Goal: Task Accomplishment & Management: Manage account settings

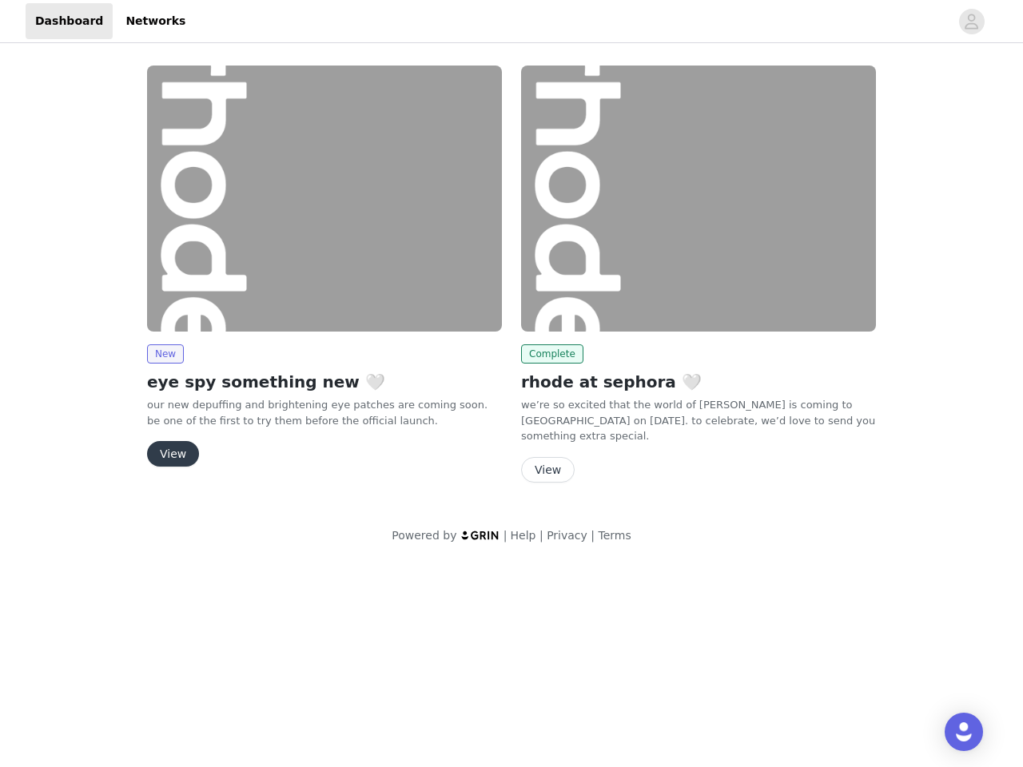
click at [511, 273] on div "Complete rhode at sephora 🤍 we’re so excited that the world of [PERSON_NAME] is…" at bounding box center [698, 277] width 374 height 443
click at [511, 22] on div at bounding box center [572, 21] width 754 height 36
click at [972, 22] on icon "avatar" at bounding box center [971, 22] width 15 height 26
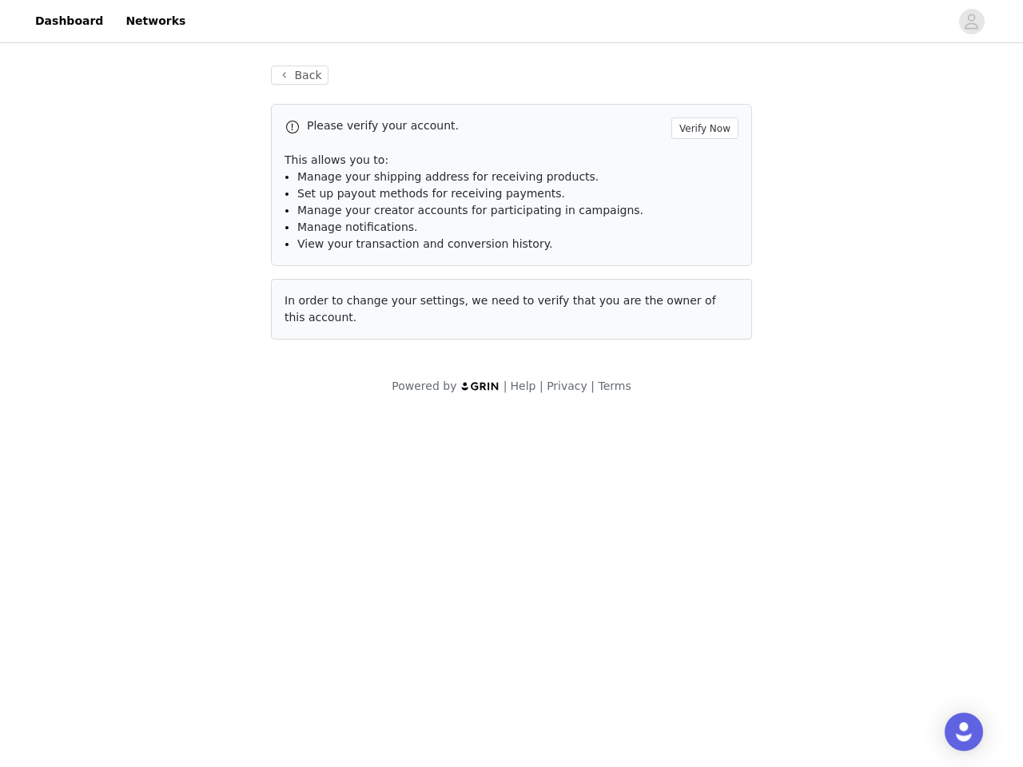
click at [324, 198] on span "Set up payout methods for receiving payments." at bounding box center [431, 193] width 268 height 13
click at [165, 354] on div "Back Please verify your account. Verify Now This allows you to: Manage your shi…" at bounding box center [511, 230] width 1023 height 368
click at [172, 454] on body "Dashboard Networks Back Please verify your account. Verify Now This allows you …" at bounding box center [511, 383] width 1023 height 767
click at [698, 198] on li "Set up payout methods for receiving payments." at bounding box center [517, 193] width 441 height 17
click at [549, 354] on div "Back Please verify your account. Verify Now This allows you to: Manage your shi…" at bounding box center [511, 212] width 519 height 332
